Goal: Task Accomplishment & Management: Use online tool/utility

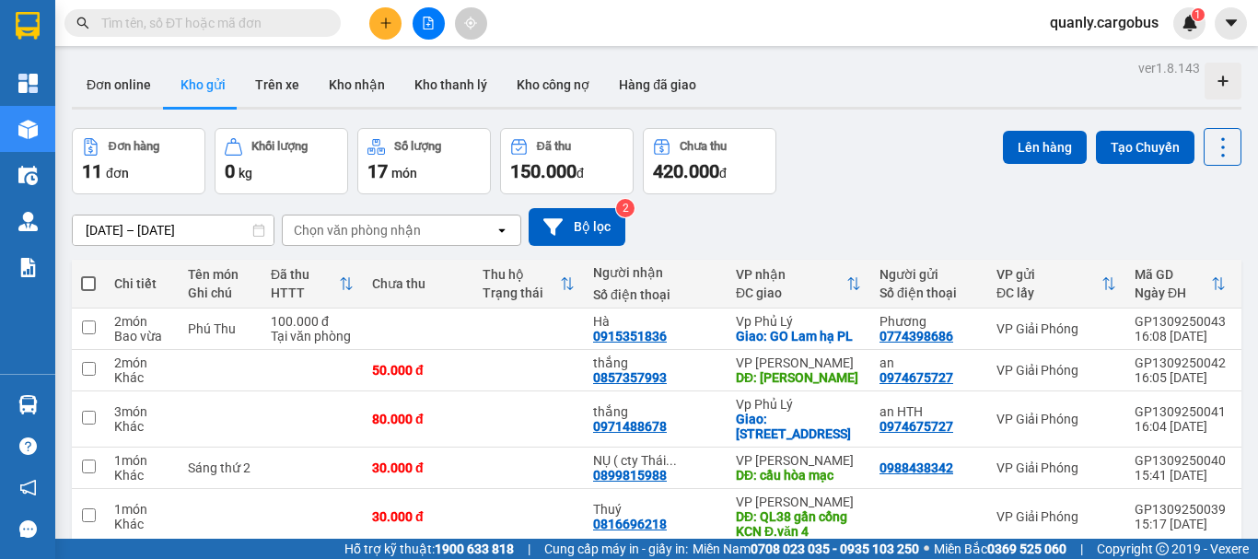
click at [921, 158] on div "Đơn hàng 11 đơn Khối lượng 0 kg Số lượng 17 món Đã thu 150.000 đ Chưa thu 420.0…" at bounding box center [657, 161] width 1170 height 66
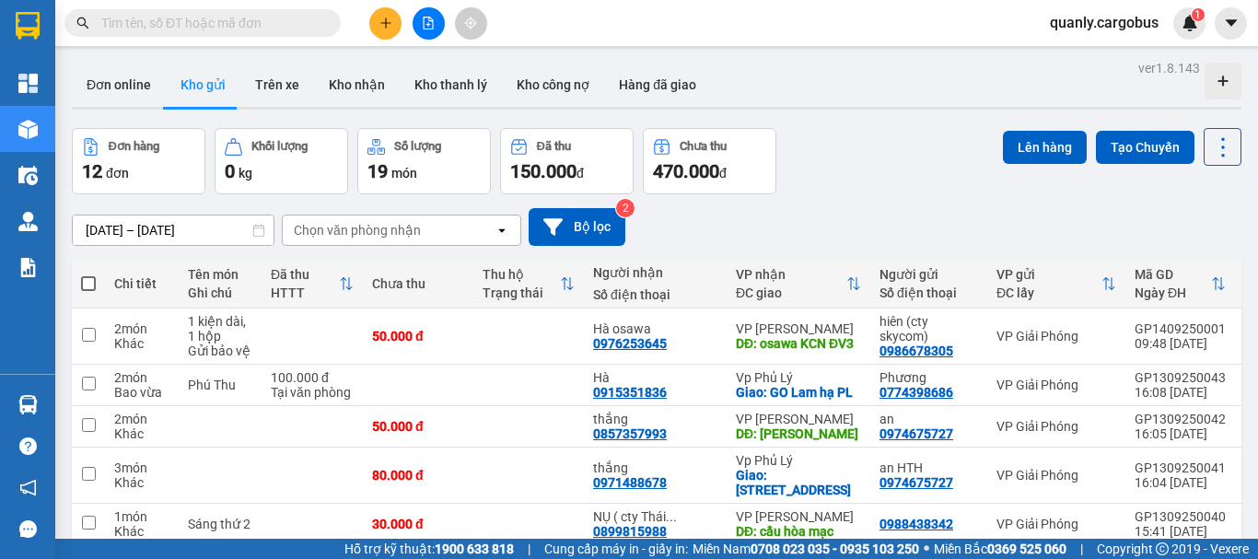
click at [840, 204] on div "[DATE] – [DATE] Press the down arrow key to interact with the calendar and sele…" at bounding box center [657, 226] width 1170 height 65
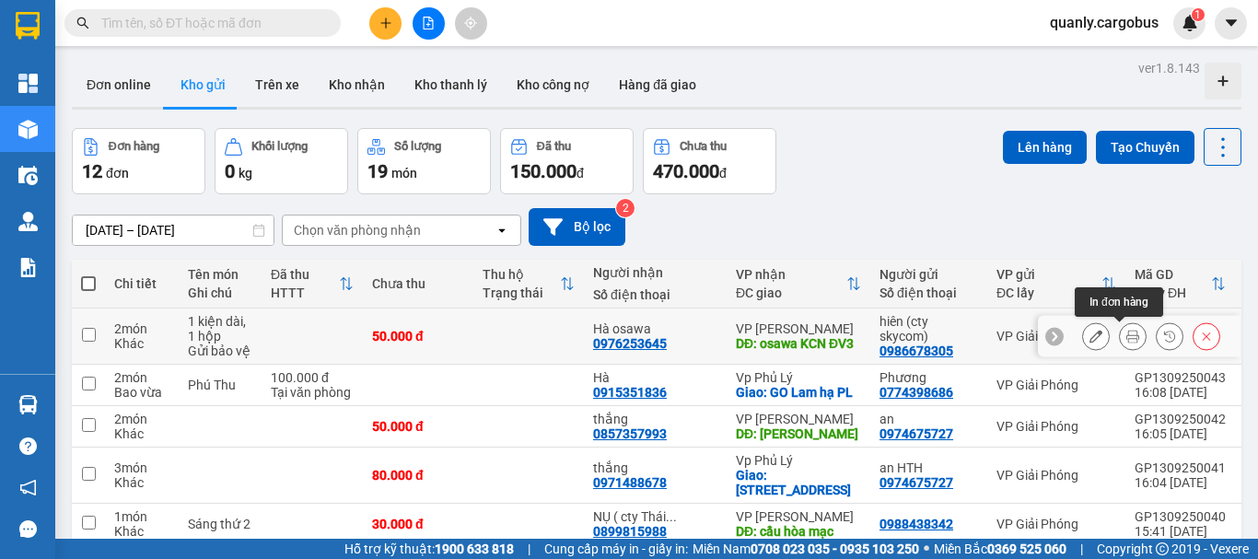
click at [1126, 341] on button at bounding box center [1133, 337] width 26 height 32
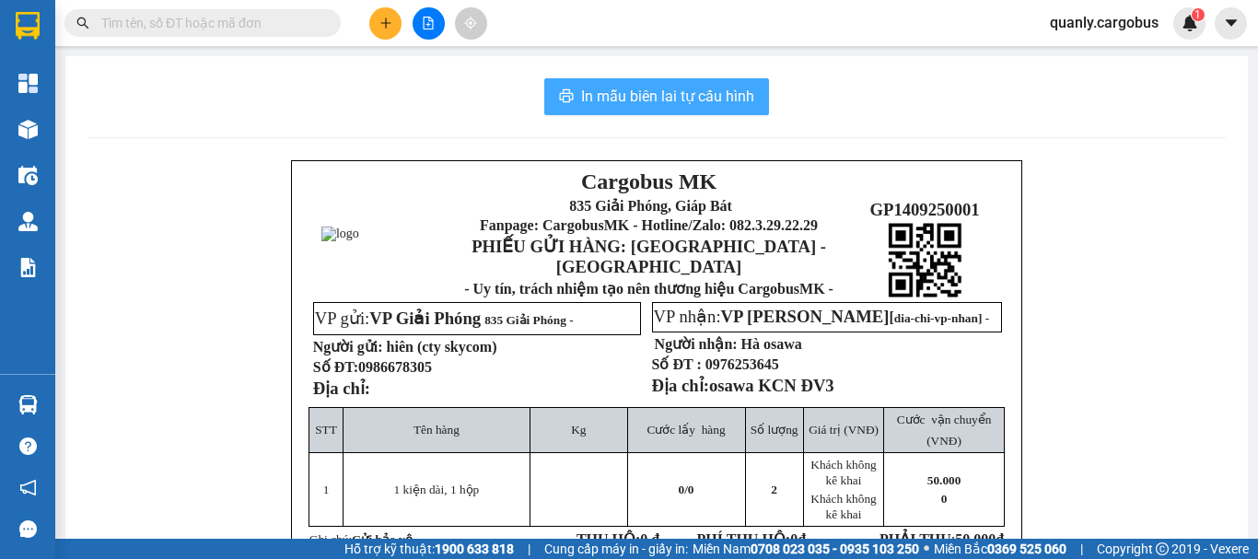
click at [655, 97] on span "In mẫu biên lai tự cấu hình" at bounding box center [667, 96] width 173 height 23
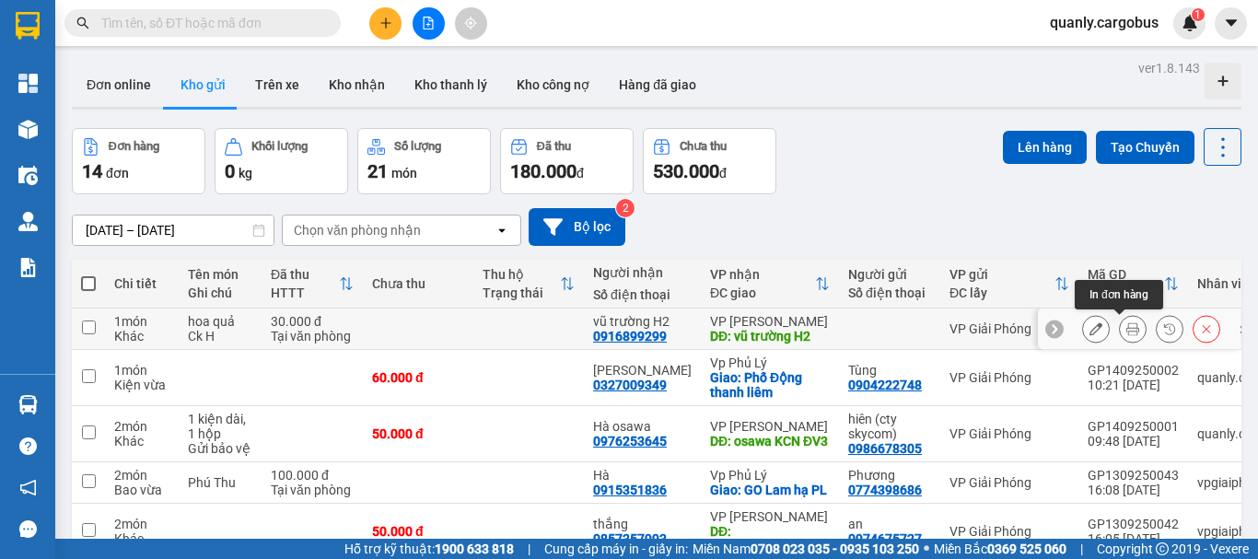
click at [1126, 333] on icon at bounding box center [1132, 328] width 13 height 13
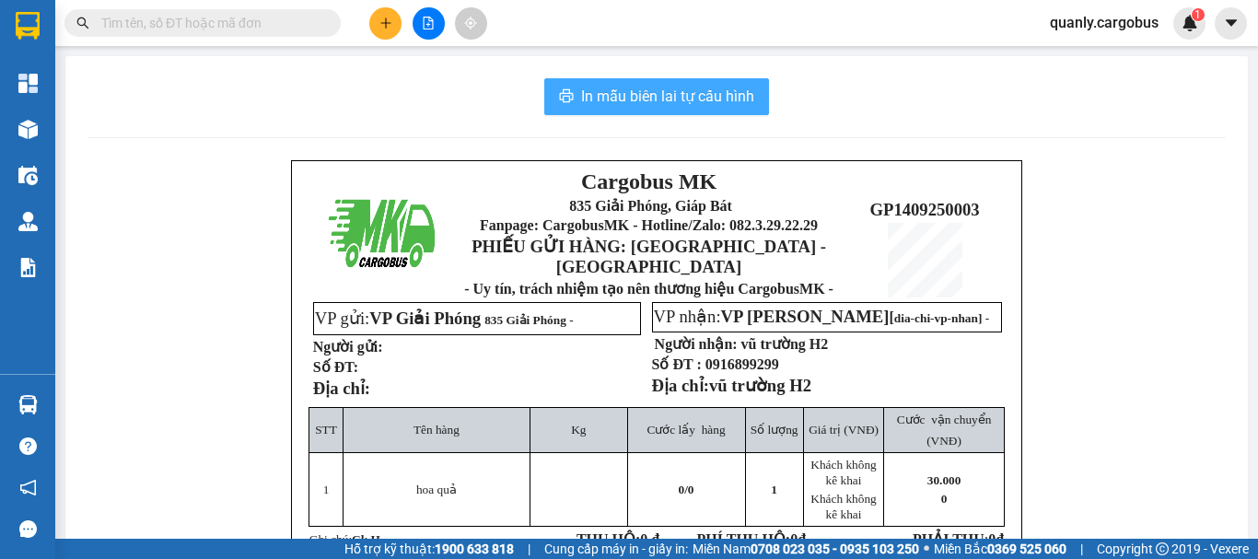
click at [665, 98] on span "In mẫu biên lai tự cấu hình" at bounding box center [667, 96] width 173 height 23
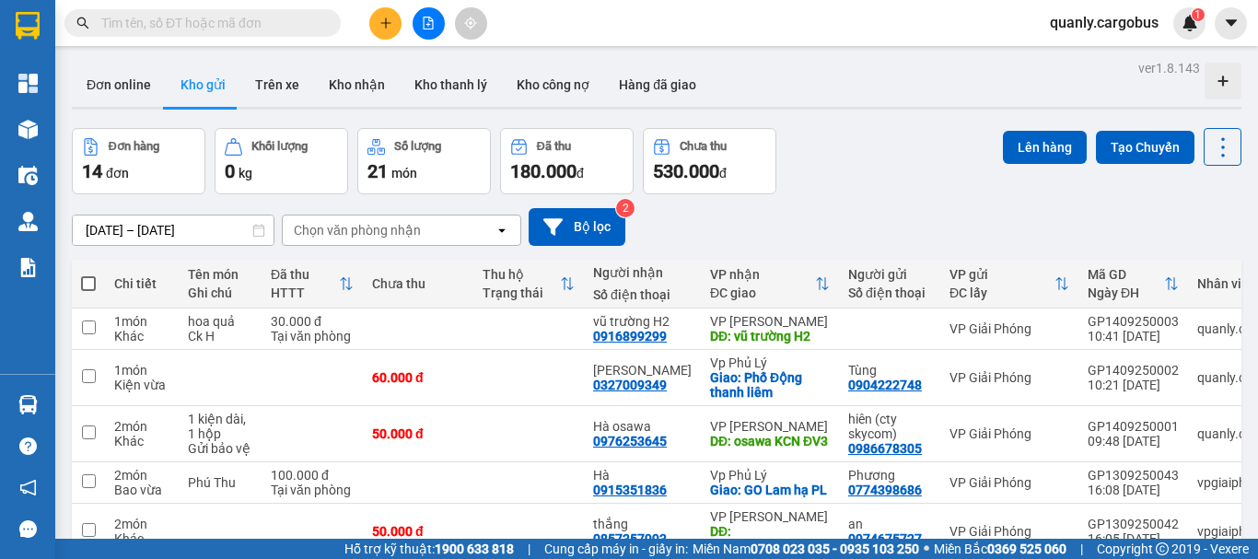
click at [788, 76] on div "Đơn online Kho gửi Trên xe Kho nhận Kho thanh lý Kho công nợ Hàng đã giao" at bounding box center [657, 87] width 1170 height 49
